Goal: Navigation & Orientation: Go to known website

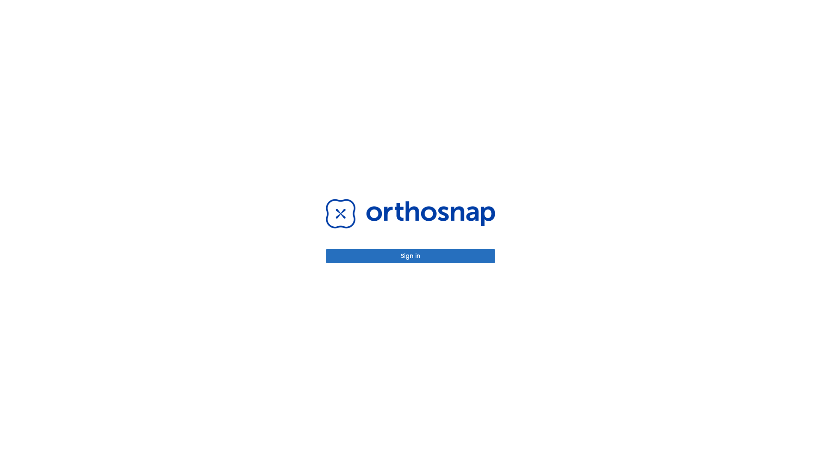
click at [410, 256] on button "Sign in" at bounding box center [410, 256] width 169 height 14
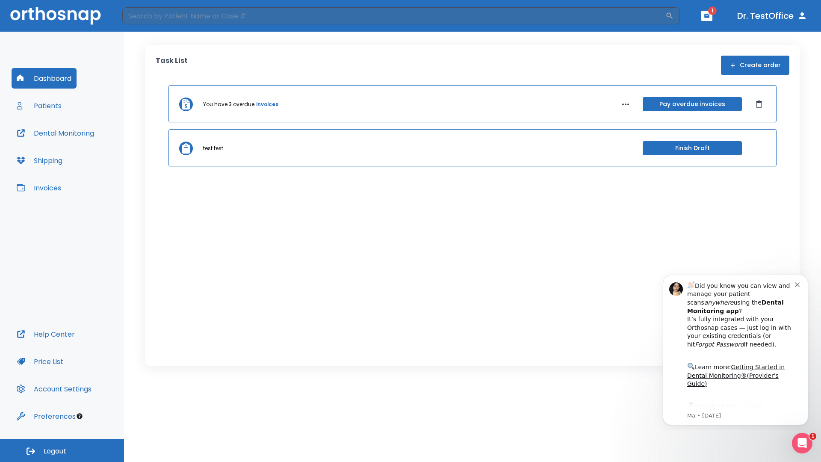
click at [62, 450] on span "Logout" at bounding box center [55, 450] width 23 height 9
